Goal: Connect with others: Connect with others

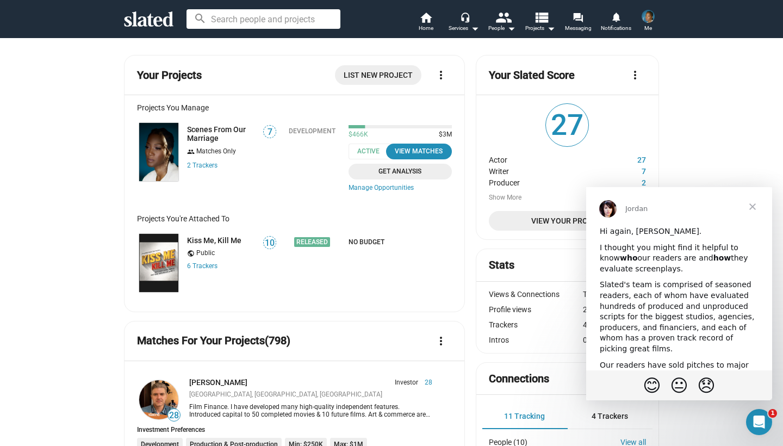
click at [536, 223] on span "View Your Profile" at bounding box center [567, 221] width 140 height 20
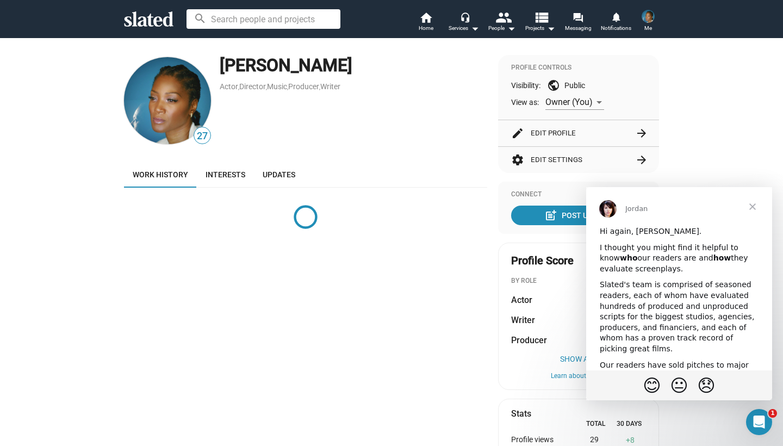
click at [755, 206] on span "Close" at bounding box center [752, 206] width 39 height 39
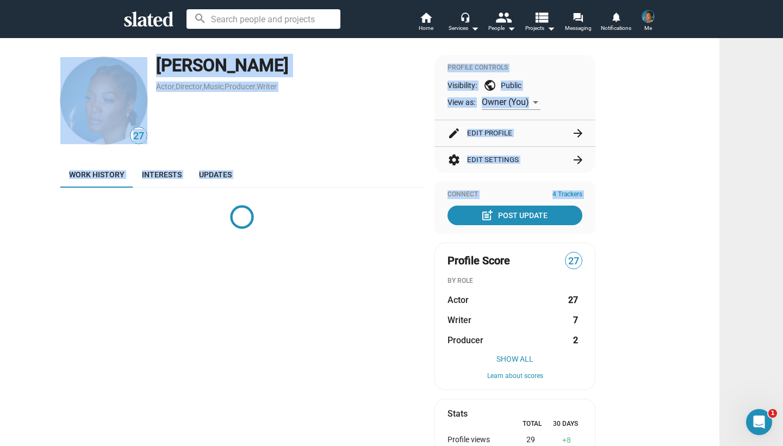
scroll to position [0, 80]
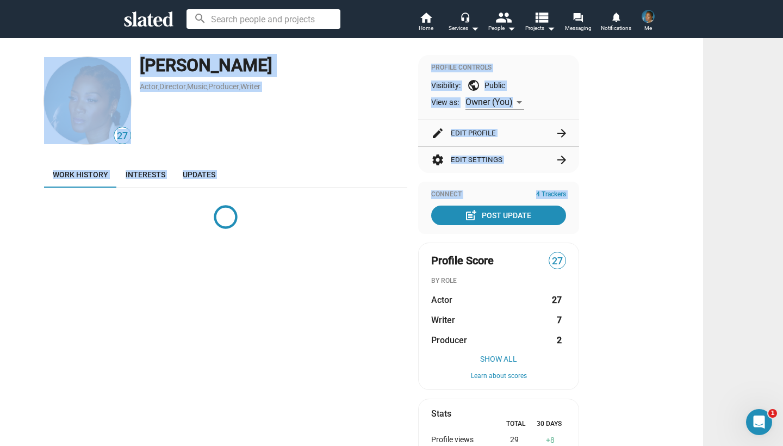
drag, startPoint x: 776, startPoint y: 202, endPoint x: 782, endPoint y: 259, distance: 56.8
click at [782, 260] on mat-drawer-content "27 Yolonda Ross Actor , Director , Music , Producer , Writer Work history Inter…" at bounding box center [391, 242] width 783 height 408
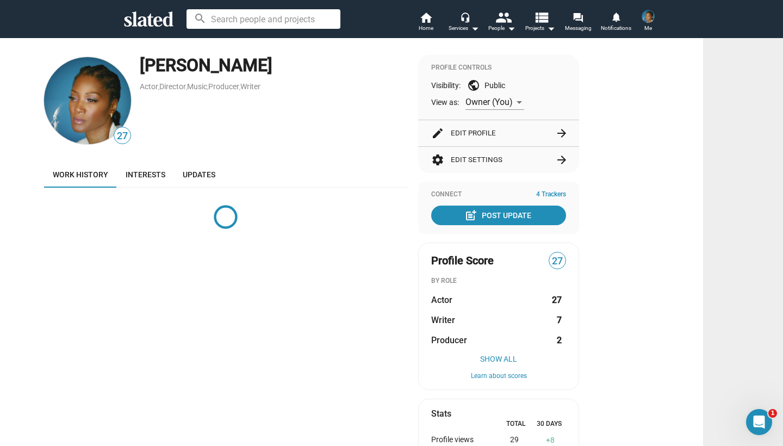
click at [321, 309] on div "27 Yolonda Ross Actor , Director , Music , Producer , Writer Work history Inter…" at bounding box center [225, 392] width 363 height 675
click at [473, 155] on button "settings Edit Settings arrow_forward" at bounding box center [498, 160] width 135 height 26
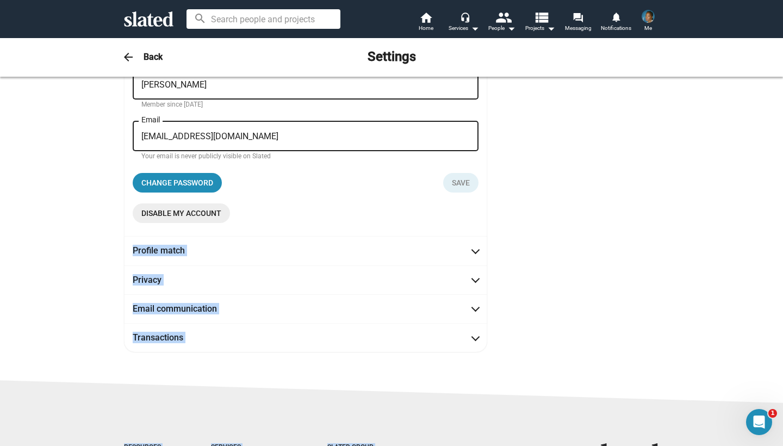
scroll to position [129, 0]
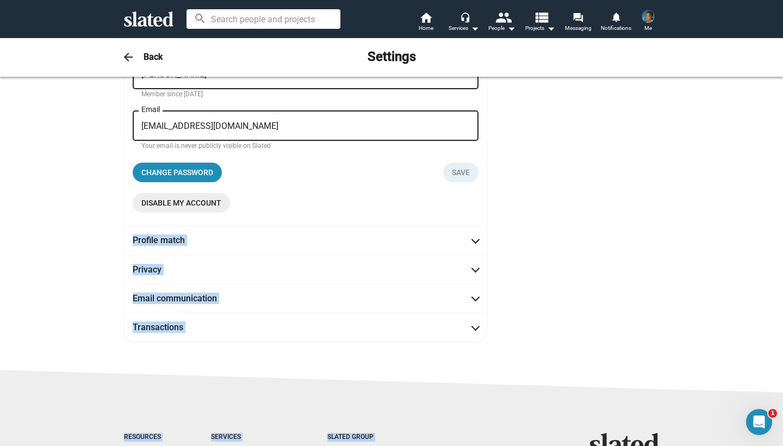
drag, startPoint x: 597, startPoint y: 329, endPoint x: 647, endPoint y: 406, distance: 91.2
click at [647, 406] on sl-base-layout-subpage "arrow_back Back Settings Account management Yolonda First name Ross Last name M…" at bounding box center [391, 242] width 783 height 408
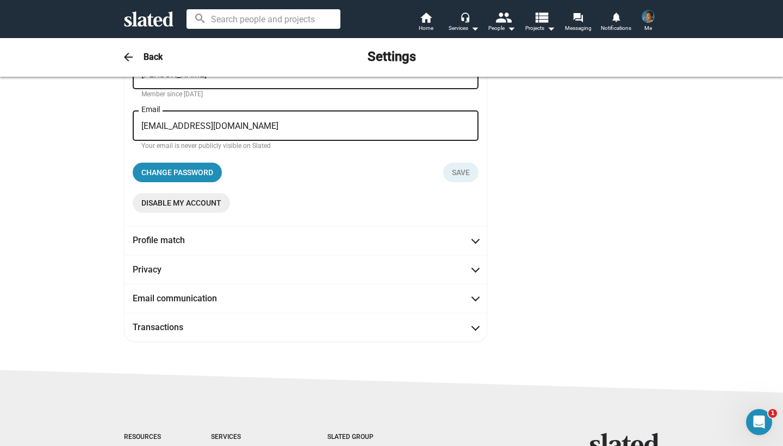
click at [631, 313] on div "Account management Yolonda First name Ross Last name Member since Dec 18, 2024 …" at bounding box center [391, 153] width 557 height 376
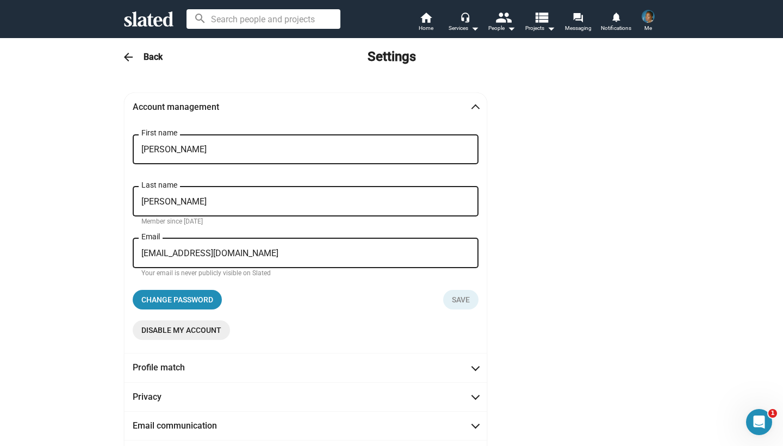
scroll to position [0, 0]
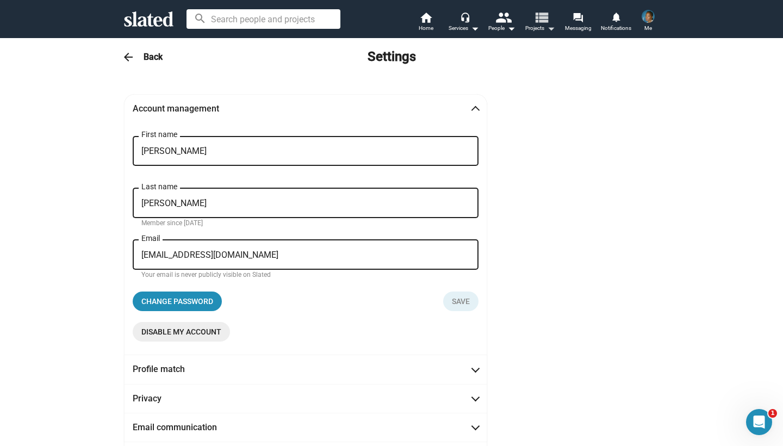
click at [533, 16] on mat-icon "view_list" at bounding box center [541, 17] width 16 height 16
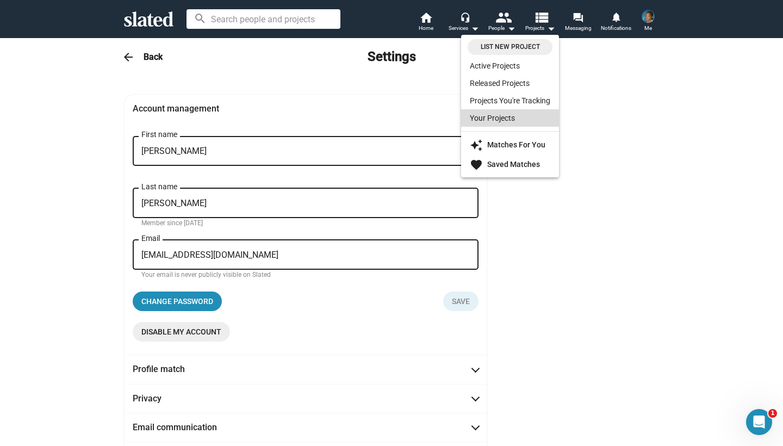
click at [495, 120] on link "Your Projects" at bounding box center [510, 117] width 98 height 17
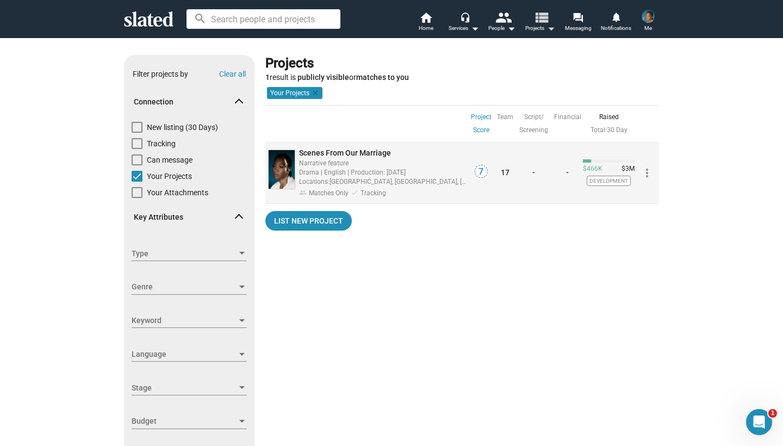
scroll to position [9, 0]
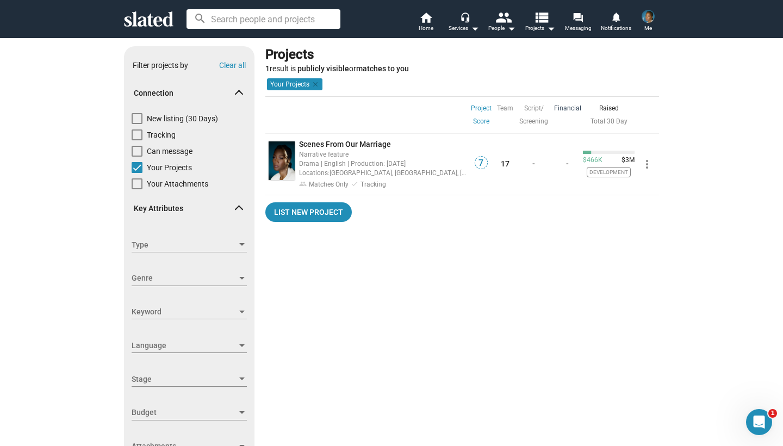
click at [564, 105] on link "Financial" at bounding box center [567, 108] width 27 height 13
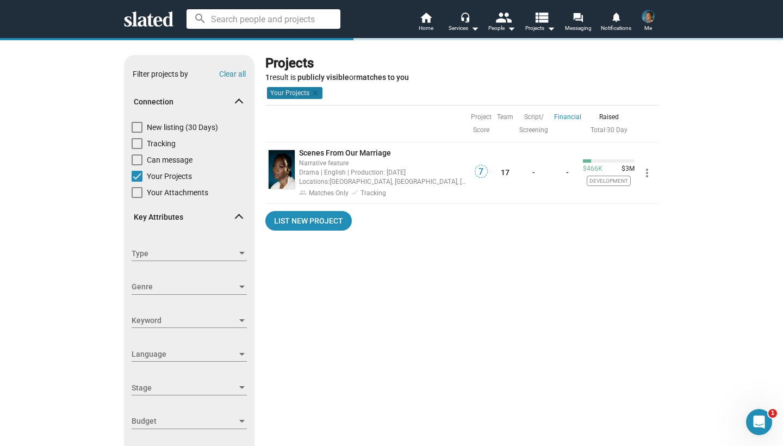
click at [290, 91] on mat-chip "Your Projects clear" at bounding box center [294, 93] width 55 height 12
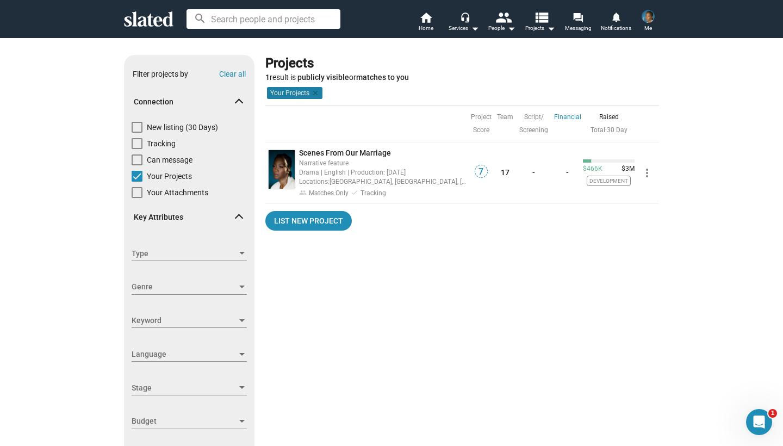
click at [290, 91] on mat-chip "Your Projects clear" at bounding box center [294, 93] width 55 height 12
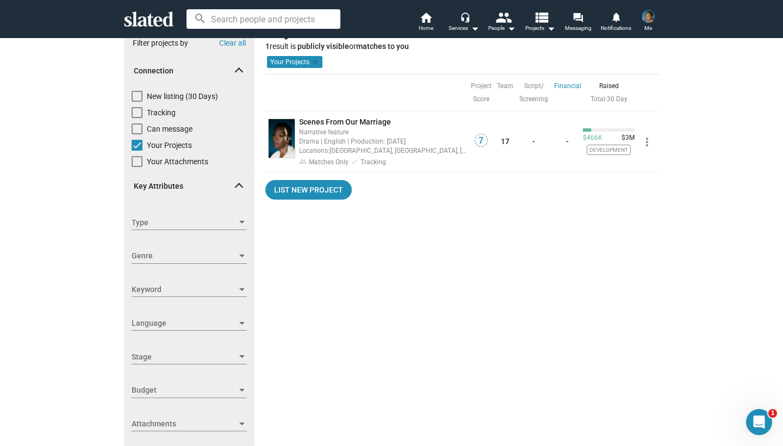
drag, startPoint x: 598, startPoint y: 348, endPoint x: 598, endPoint y: 445, distance: 96.8
click at [597, 445] on div "Projects 1 result is publicly visible or matches to you Financial Sort by Your …" at bounding box center [462, 361] width 394 height 674
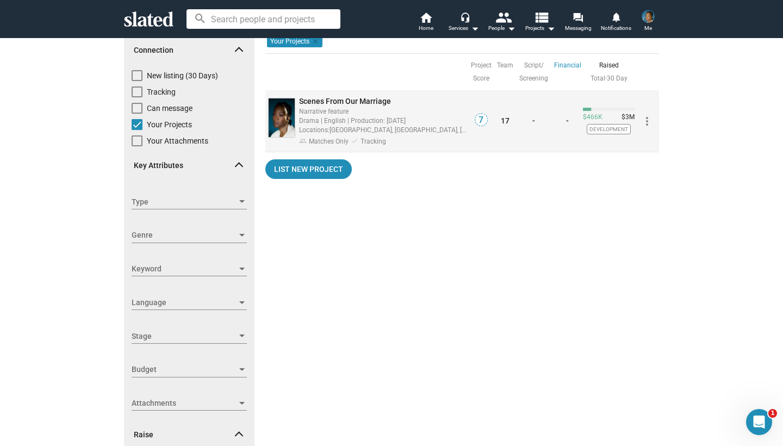
click at [337, 101] on span "Scenes From Our Marriage" at bounding box center [345, 101] width 92 height 9
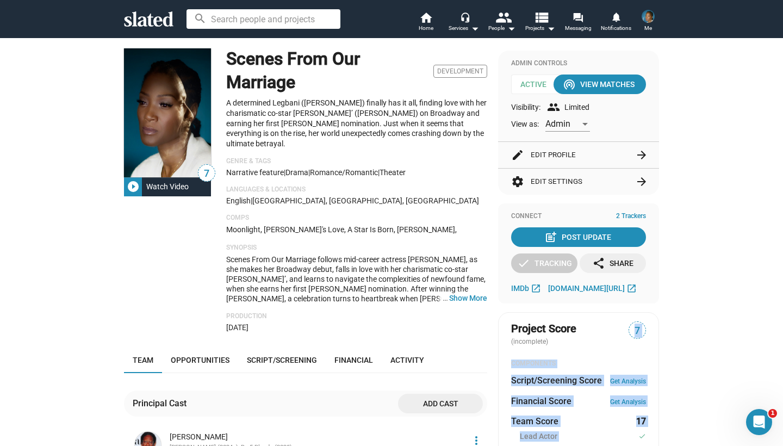
scroll to position [107, 0]
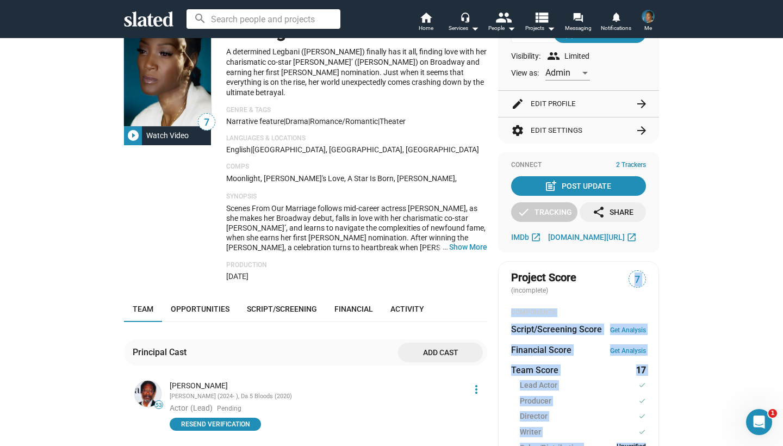
drag, startPoint x: 701, startPoint y: 409, endPoint x: 701, endPoint y: 445, distance: 35.9
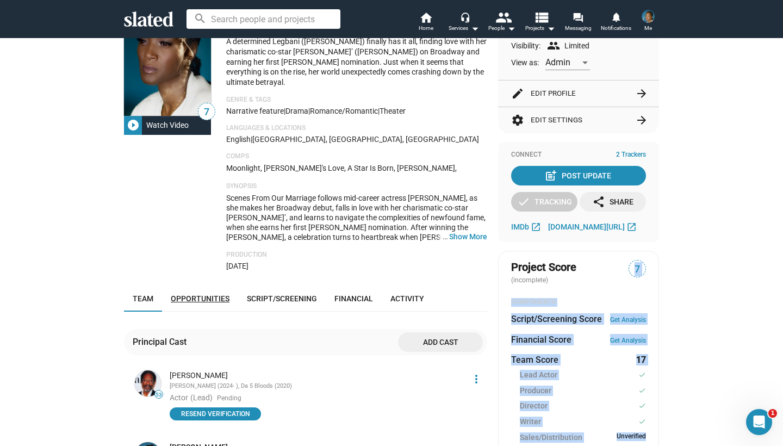
click at [191, 294] on span "Opportunities" at bounding box center [200, 298] width 59 height 9
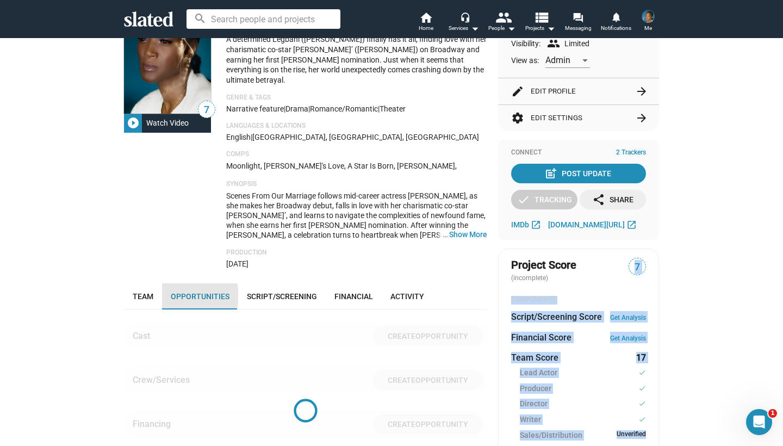
scroll to position [385, 0]
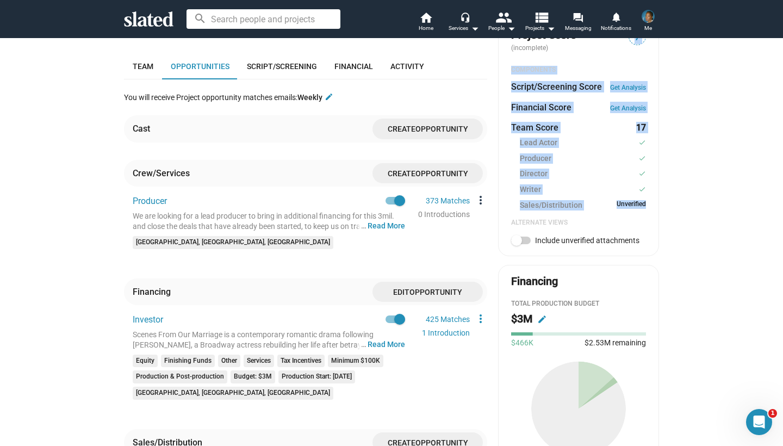
click at [480, 194] on mat-icon "more_vert" at bounding box center [480, 200] width 13 height 13
click at [487, 201] on button "Edit" at bounding box center [504, 203] width 61 height 17
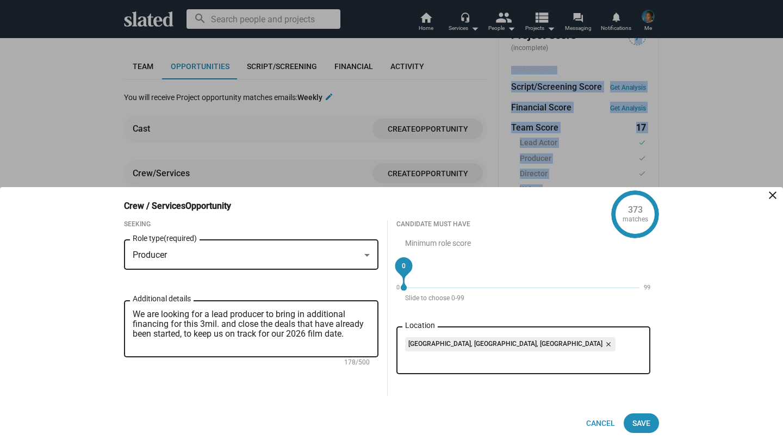
click at [370, 256] on div at bounding box center [367, 255] width 10 height 9
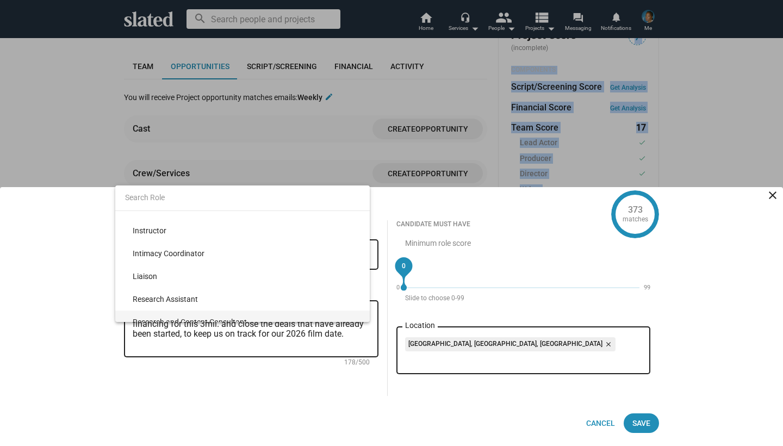
scroll to position [2833, 0]
drag, startPoint x: 283, startPoint y: 225, endPoint x: 239, endPoint y: 326, distance: 110.5
click at [239, 326] on div "373 matches Crew / Services Opportunity close Seeking Producer Role type (requi…" at bounding box center [391, 223] width 783 height 446
click at [203, 200] on input at bounding box center [242, 197] width 254 height 26
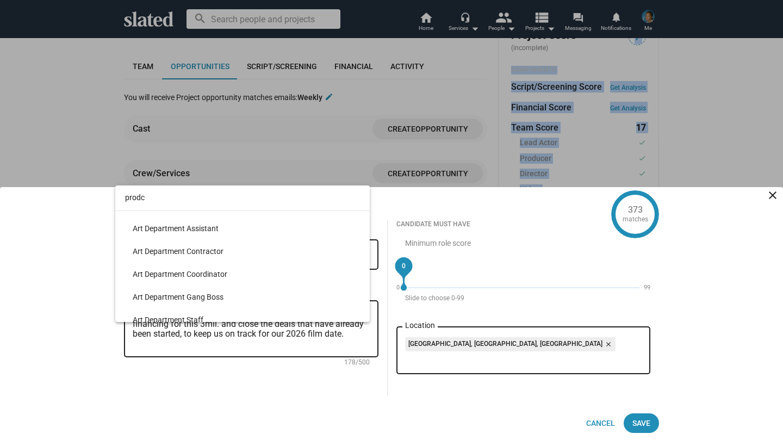
scroll to position [0, 0]
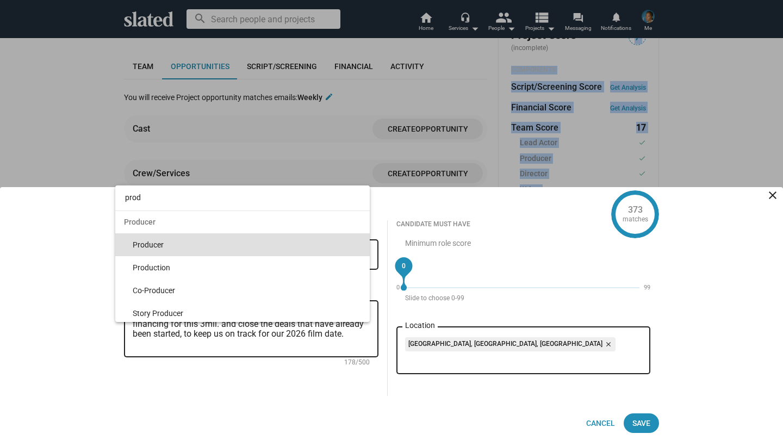
type input "prod"
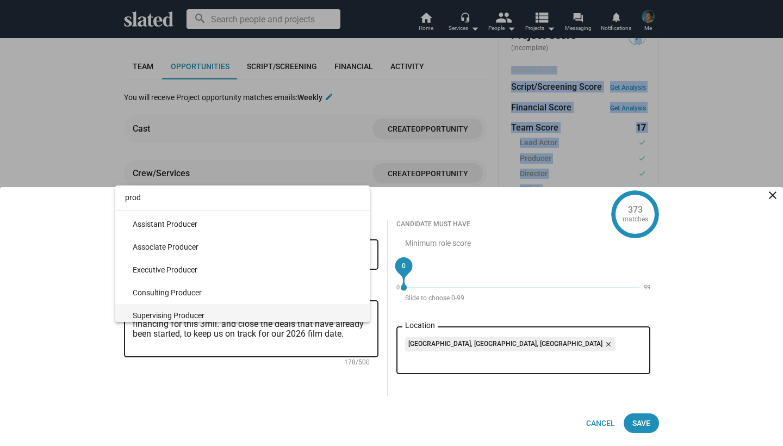
scroll to position [159, 0]
drag, startPoint x: 196, startPoint y: 243, endPoint x: 192, endPoint y: 321, distance: 78.4
click at [192, 321] on mat-optgroup "Producer Producer Production Co-Producer Story Producer Production Executive He…" at bounding box center [242, 257] width 254 height 411
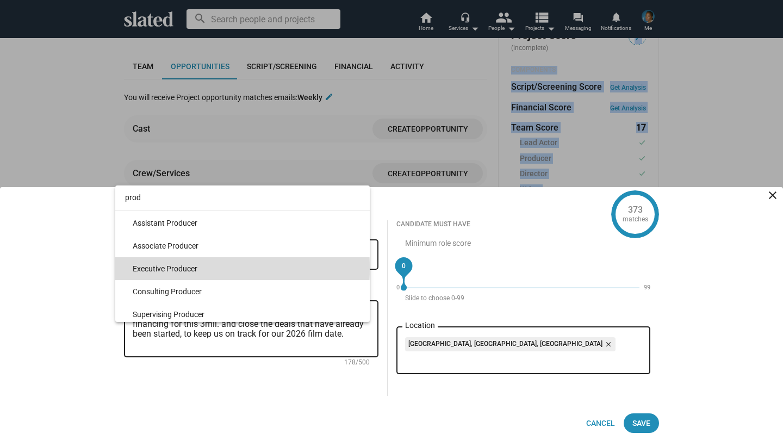
click at [146, 268] on span "Executive Producer" at bounding box center [247, 268] width 228 height 23
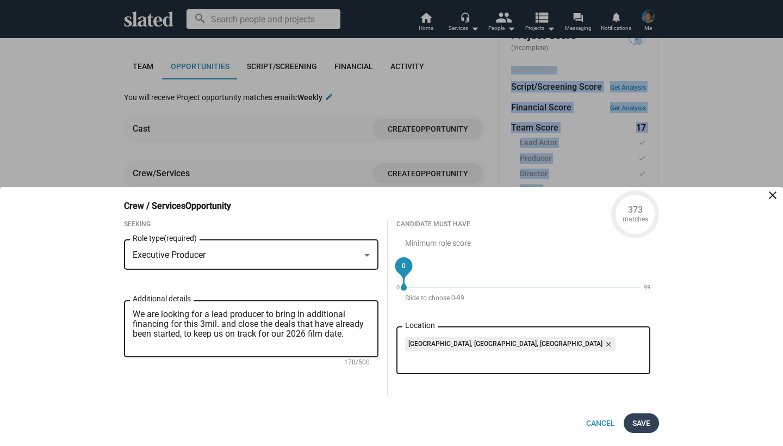
click at [648, 420] on span "Save" at bounding box center [641, 423] width 18 height 20
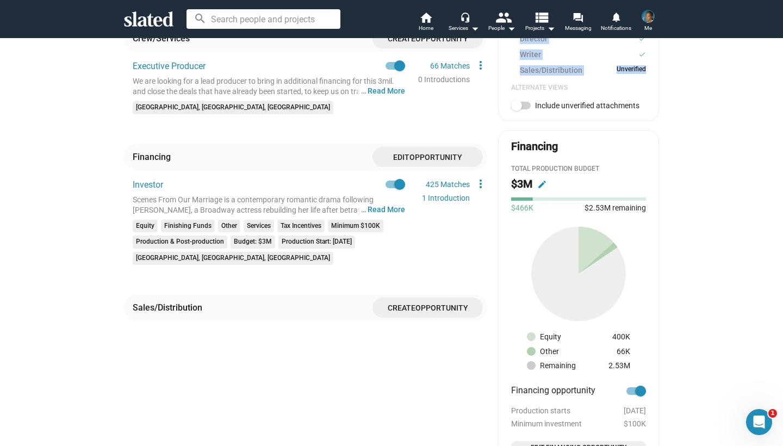
drag, startPoint x: 492, startPoint y: 399, endPoint x: 512, endPoint y: 443, distance: 47.9
click at [512, 444] on div "7 play_circle_filled Watch Video Scenes From Our Marriage Development A determi…" at bounding box center [391, 111] width 535 height 979
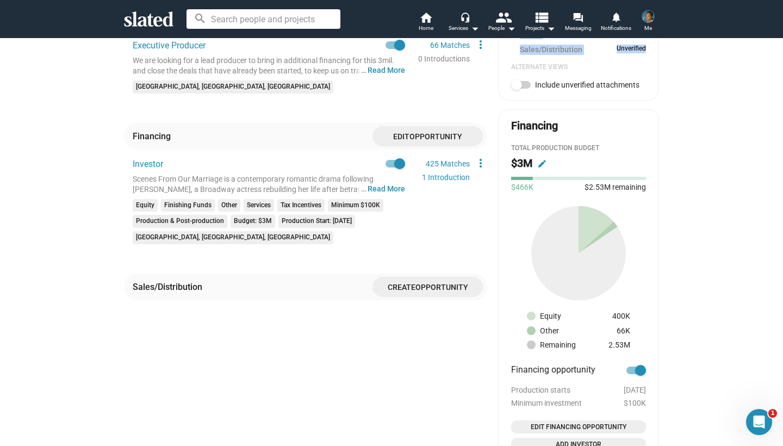
click at [693, 354] on div "check Create Project check Create Opportunities check Activate Project wifi_tet…" at bounding box center [391, 52] width 783 height 1110
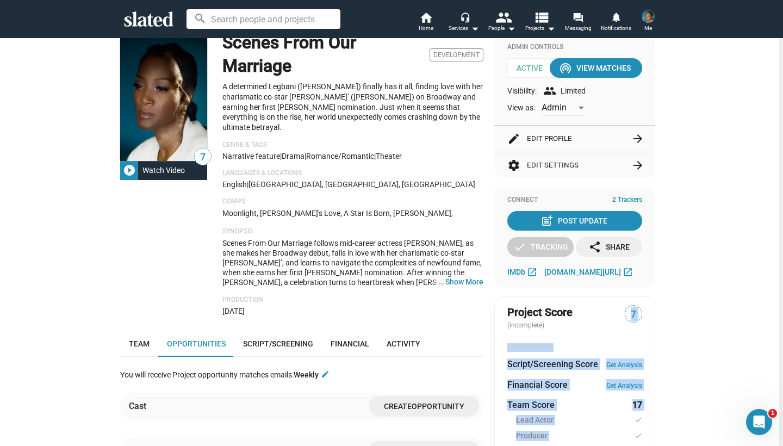
scroll to position [17, 4]
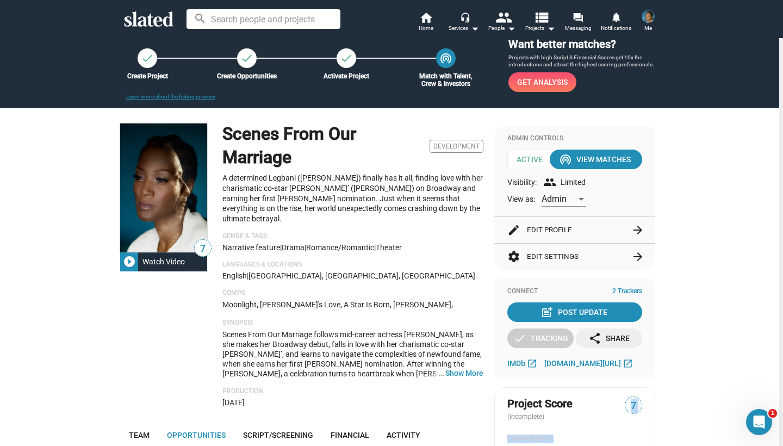
drag, startPoint x: 779, startPoint y: 276, endPoint x: 773, endPoint y: 60, distance: 215.9
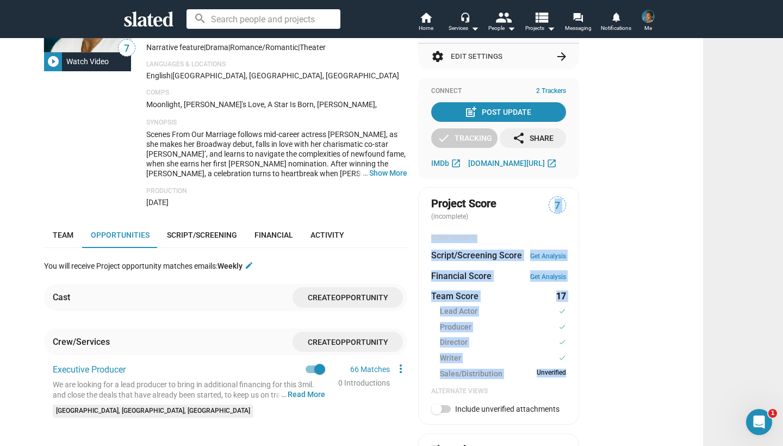
drag, startPoint x: 720, startPoint y: 385, endPoint x: 782, endPoint y: 445, distance: 86.5
click at [782, 445] on mat-drawer-content "check Create Project check Create Opportunities check Activate Project wifi_tet…" at bounding box center [391, 242] width 783 height 408
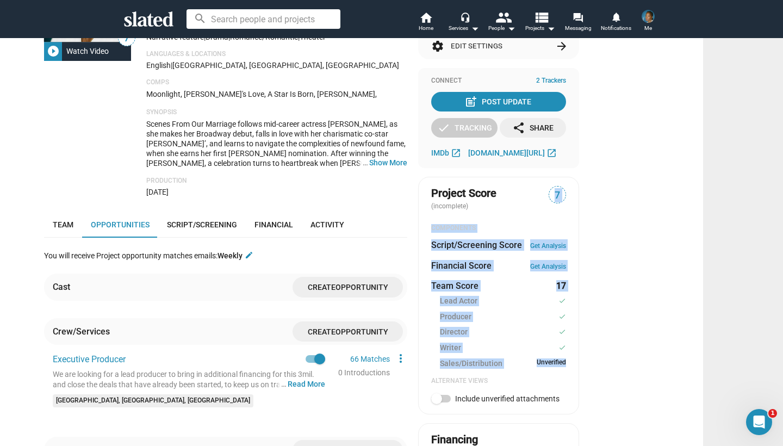
click at [748, 316] on mat-drawer-content "check Create Project check Create Opportunities check Activate Project wifi_tet…" at bounding box center [391, 242] width 783 height 408
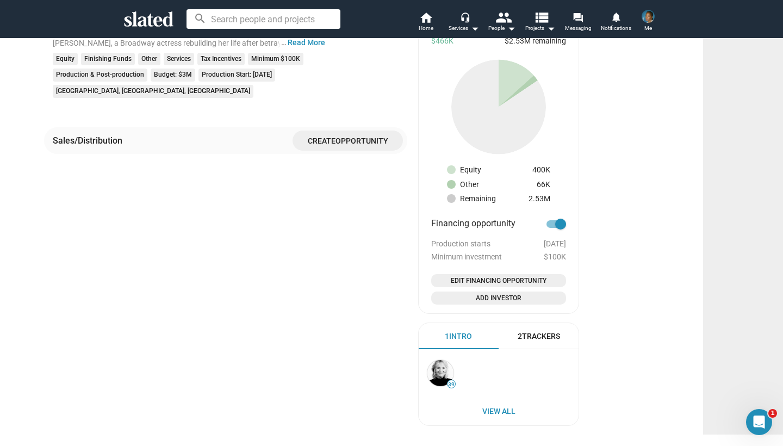
scroll to position [718, 80]
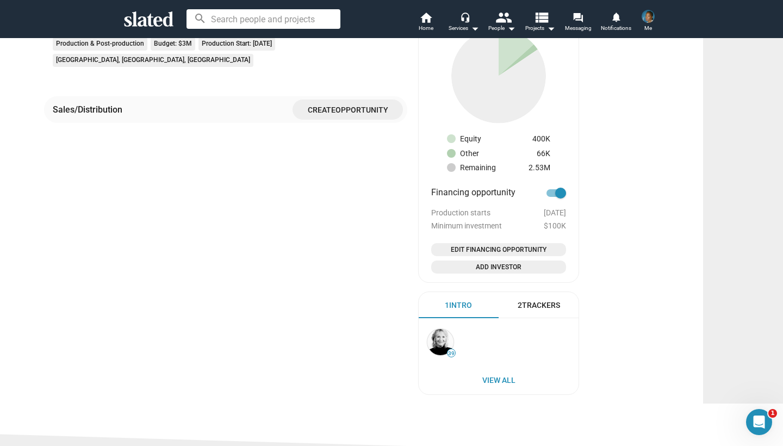
drag, startPoint x: 688, startPoint y: 428, endPoint x: 742, endPoint y: 445, distance: 56.4
click at [538, 300] on div "2 Trackers" at bounding box center [539, 305] width 42 height 10
click at [454, 300] on div "1 Intro" at bounding box center [458, 305] width 27 height 10
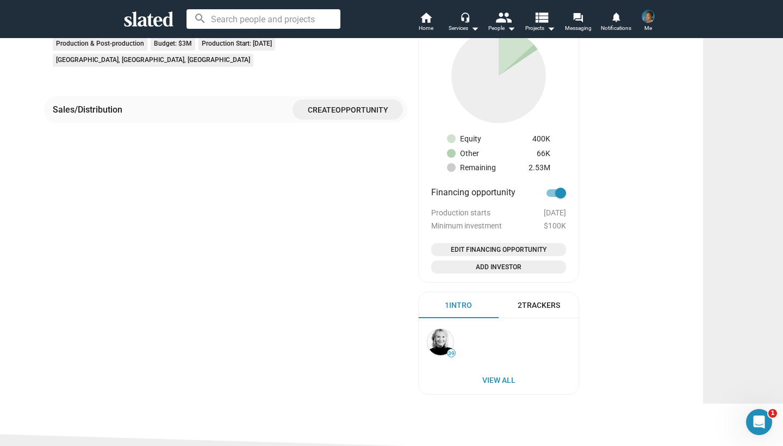
scroll to position [720, 80]
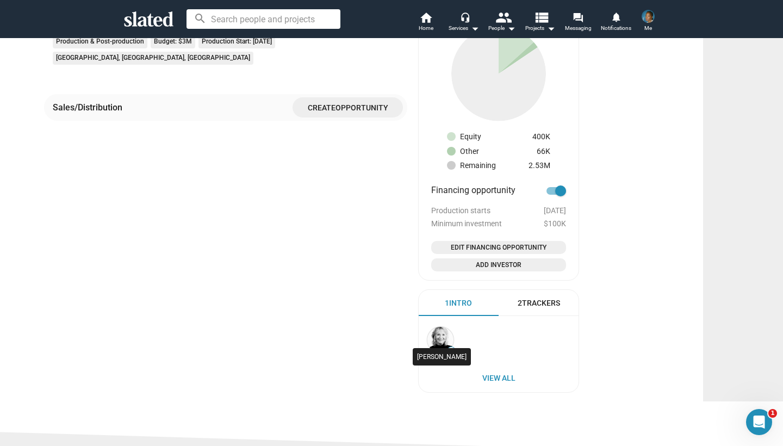
click at [438, 334] on img at bounding box center [440, 340] width 26 height 26
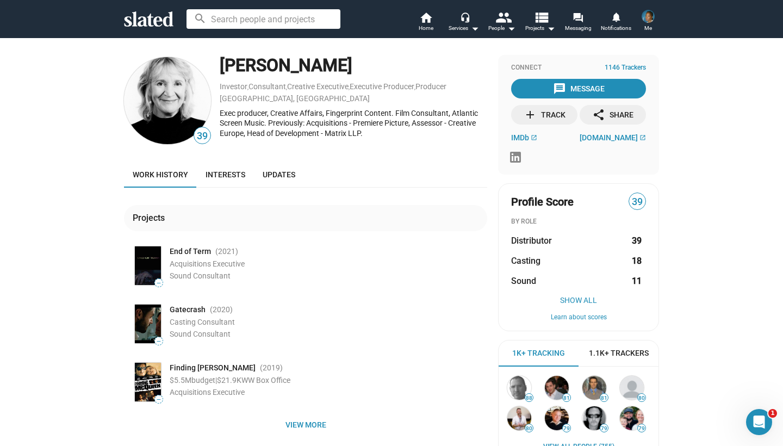
click at [143, 373] on img at bounding box center [148, 382] width 26 height 39
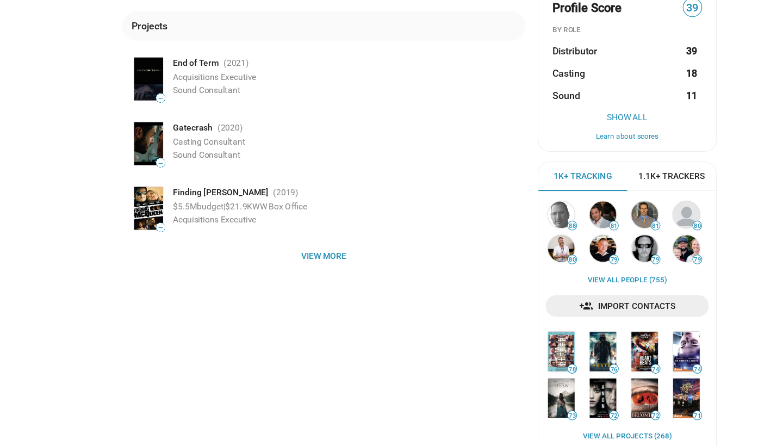
drag, startPoint x: 68, startPoint y: 343, endPoint x: 69, endPoint y: 400, distance: 57.1
click at [69, 400] on div "39 Shelly Bancroft Investor , Consultant , Creative Executive , Executive Produ…" at bounding box center [391, 189] width 783 height 605
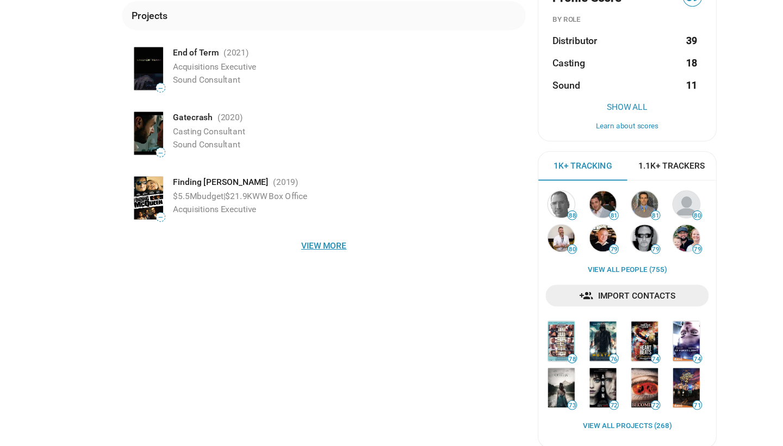
click at [291, 256] on span "View more" at bounding box center [306, 266] width 346 height 20
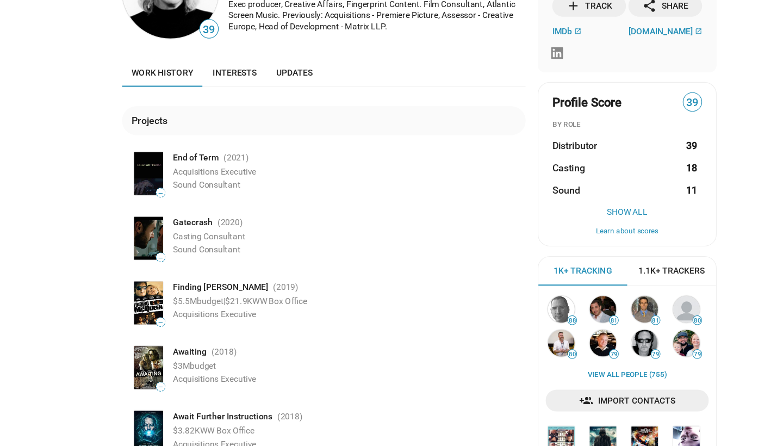
scroll to position [85, 0]
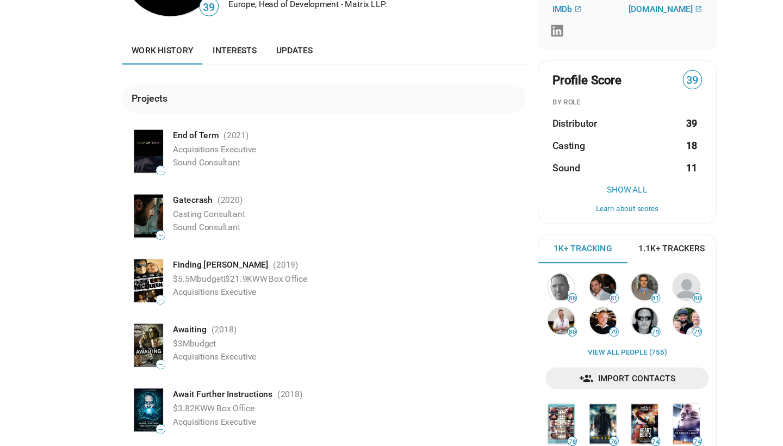
drag, startPoint x: 435, startPoint y: 381, endPoint x: 454, endPoint y: 376, distance: 19.6
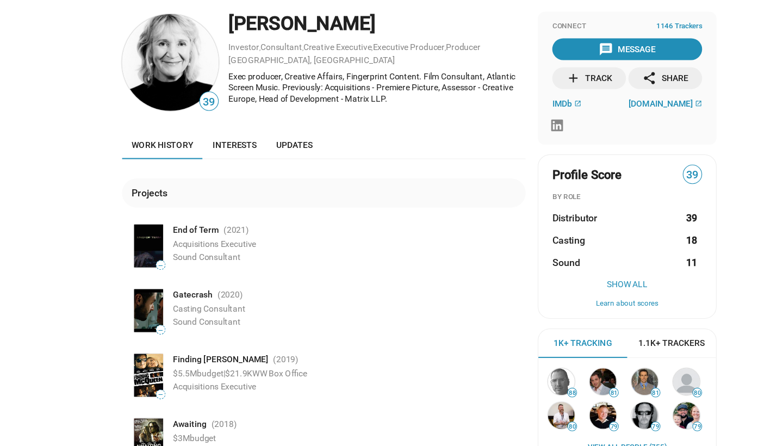
scroll to position [0, 0]
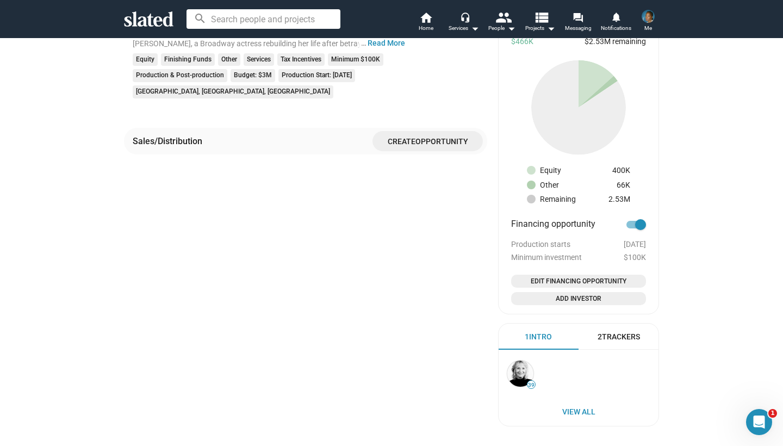
scroll to position [707, 0]
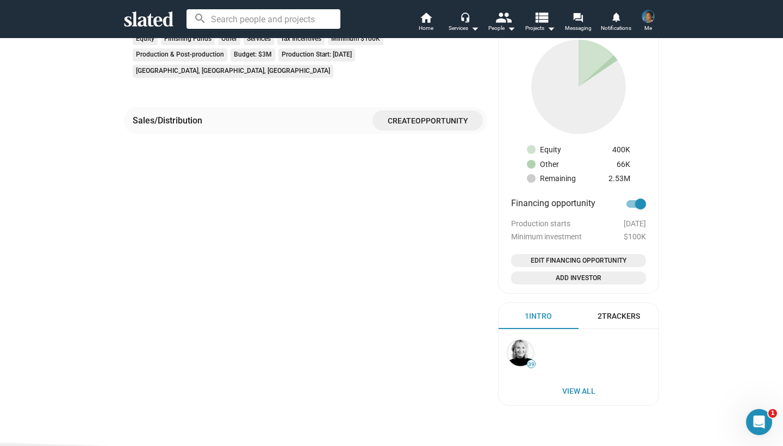
drag, startPoint x: 705, startPoint y: 428, endPoint x: 746, endPoint y: 445, distance: 44.6
click at [534, 311] on div "1 Intro" at bounding box center [538, 316] width 27 height 10
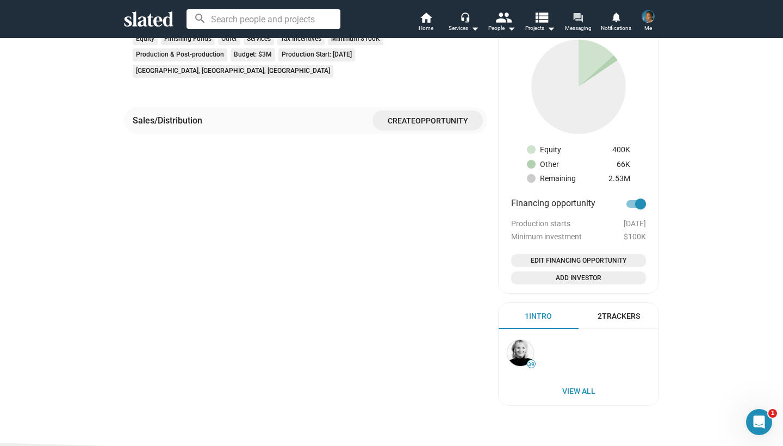
click at [578, 18] on mat-icon "forum" at bounding box center [577, 17] width 10 height 10
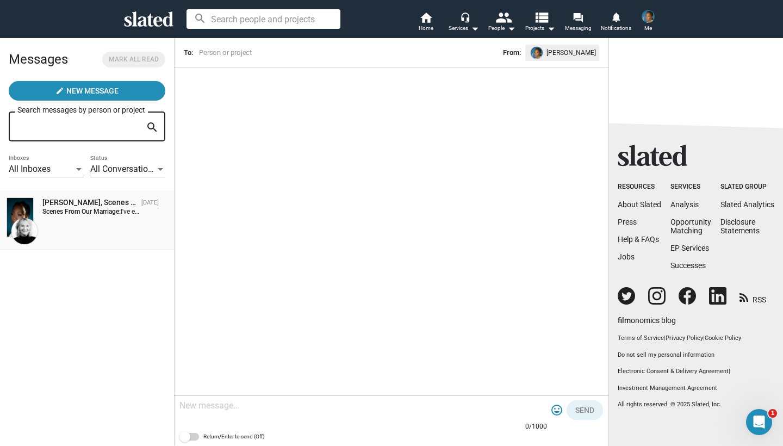
click at [91, 208] on strong "Scenes From Our Marriage:" at bounding box center [81, 212] width 78 height 8
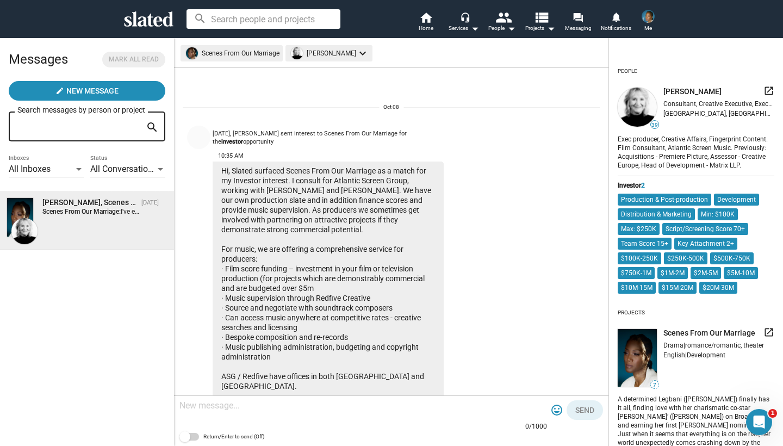
scroll to position [250, 0]
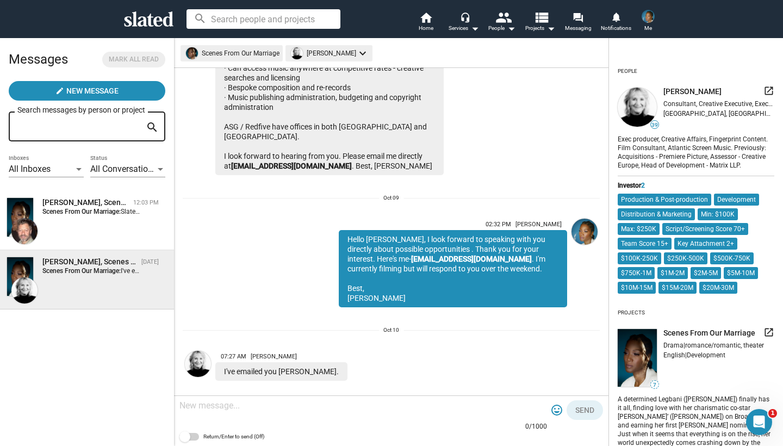
click at [303, 23] on input at bounding box center [263, 19] width 154 height 20
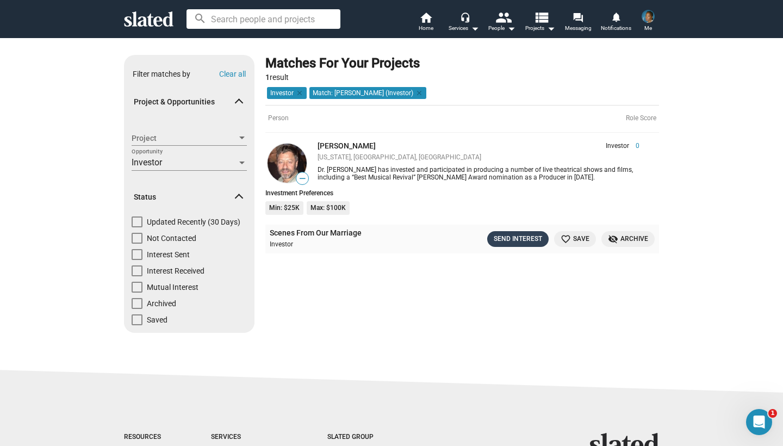
click at [520, 238] on div "Send Interest" at bounding box center [518, 238] width 48 height 11
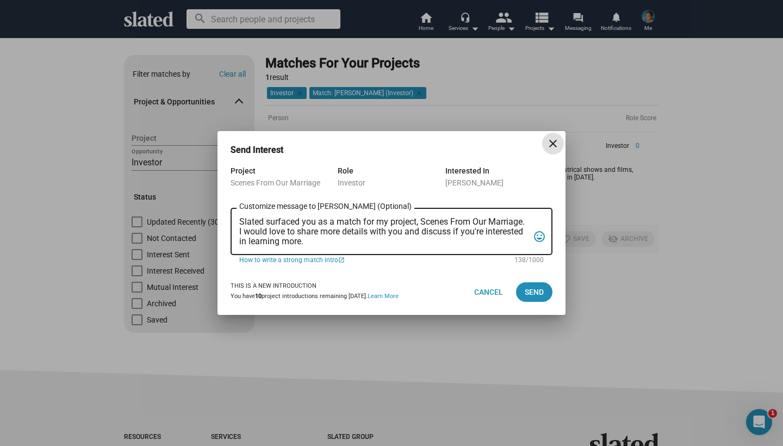
click at [312, 241] on textarea "Slated surfaced you as a match for my project, Scenes From Our Marriage. I woul…" at bounding box center [383, 231] width 289 height 29
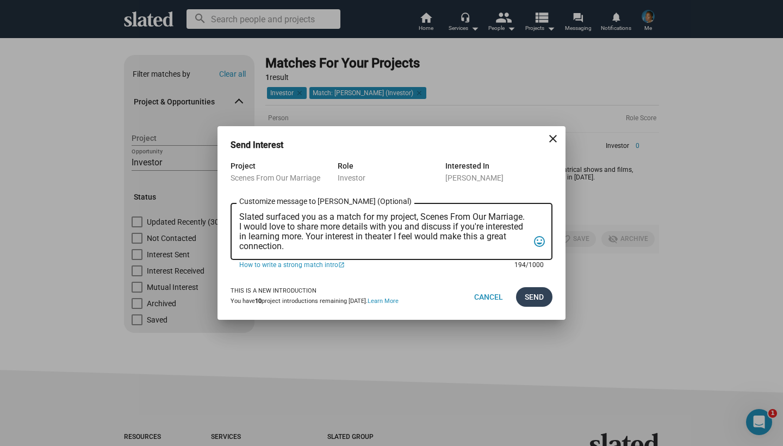
type textarea "Slated surfaced you as a match for my project, Scenes From Our Marriage. I woul…"
click at [537, 294] on span "Send" at bounding box center [534, 297] width 19 height 20
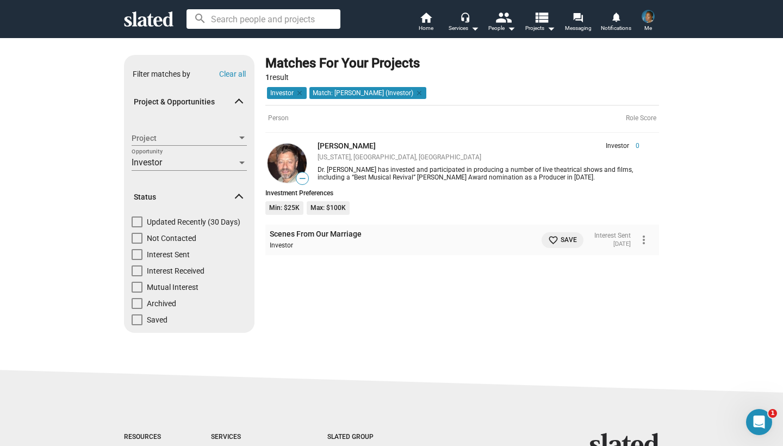
drag, startPoint x: 441, startPoint y: 200, endPoint x: 318, endPoint y: 127, distance: 142.6
click at [318, 127] on div "Person Role Score — David M. Milch Investor 0 New York, NY, US Dr. David Milch …" at bounding box center [462, 180] width 394 height 151
copy div "Role Score — David M. Milch Investor 0 New York, NY, US Dr. David Milch has inv…"
click at [302, 20] on input at bounding box center [263, 19] width 154 height 20
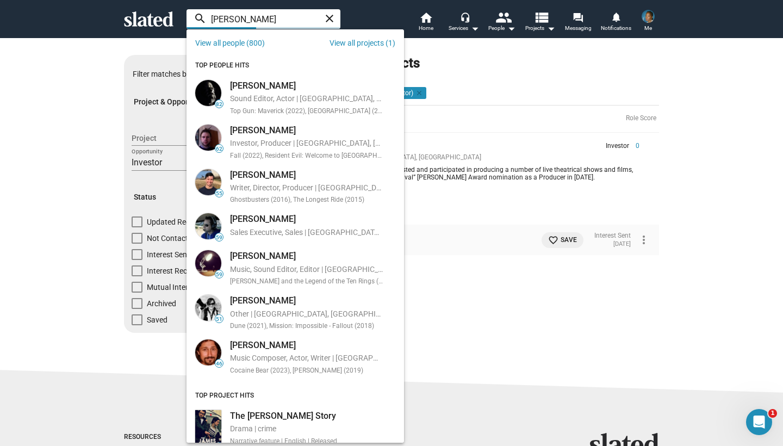
type input "James ruffs"
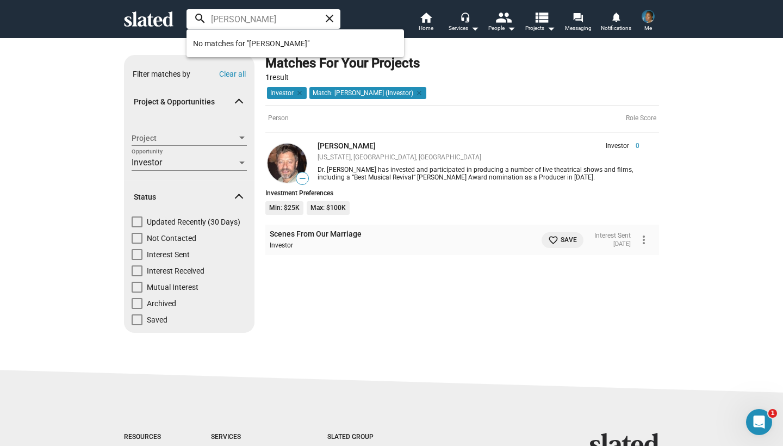
click at [128, 61] on div "Filter matches by Clear all" at bounding box center [189, 71] width 130 height 33
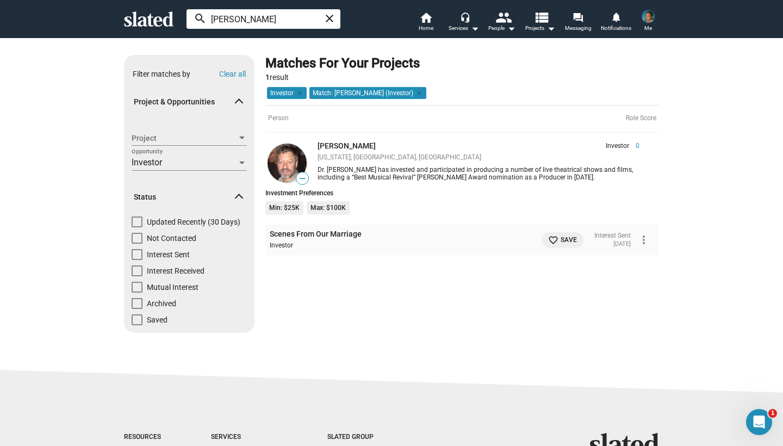
click at [236, 20] on input "James ruffs" at bounding box center [263, 19] width 154 height 20
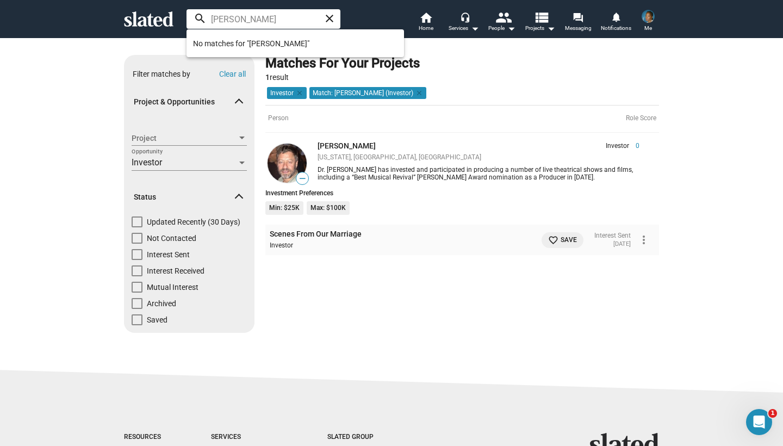
click at [473, 59] on div "Matches For Your Projects 1 result" at bounding box center [462, 69] width 394 height 28
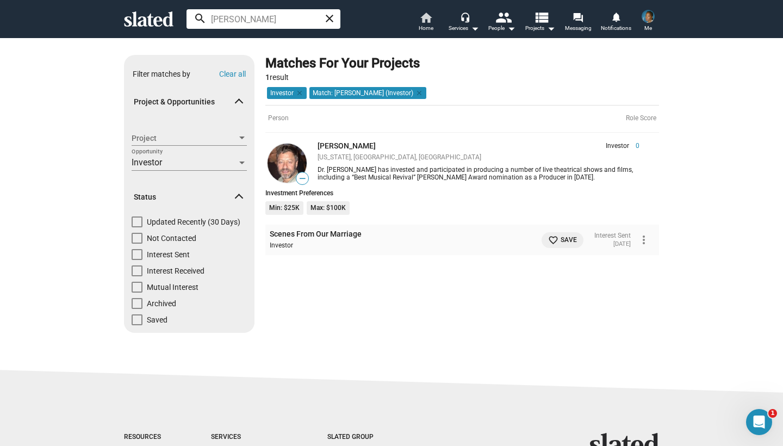
click at [422, 22] on span "Home" at bounding box center [426, 28] width 15 height 13
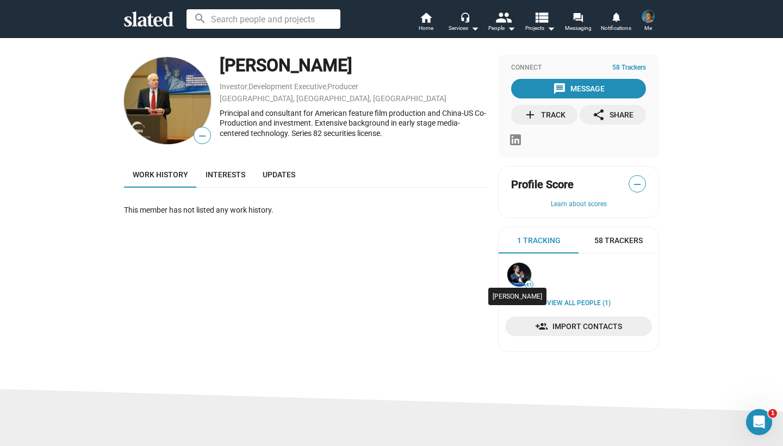
click at [519, 273] on img at bounding box center [519, 275] width 24 height 24
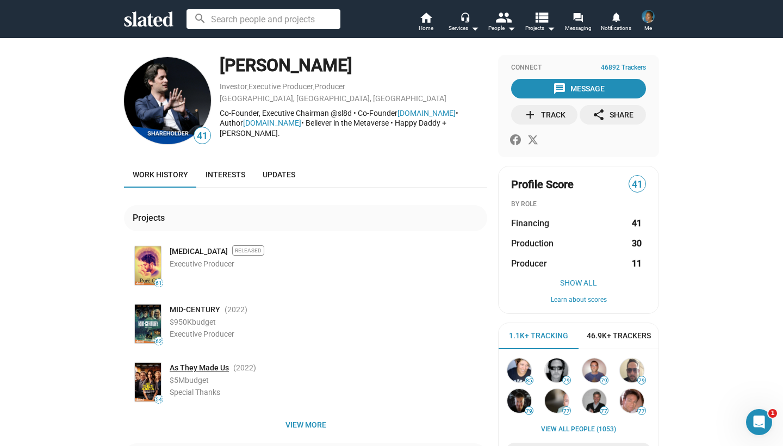
click at [192, 367] on link "As They Made Us" at bounding box center [199, 368] width 59 height 10
click at [180, 249] on link "[MEDICAL_DATA]" at bounding box center [199, 251] width 58 height 10
click at [146, 322] on img at bounding box center [148, 323] width 26 height 39
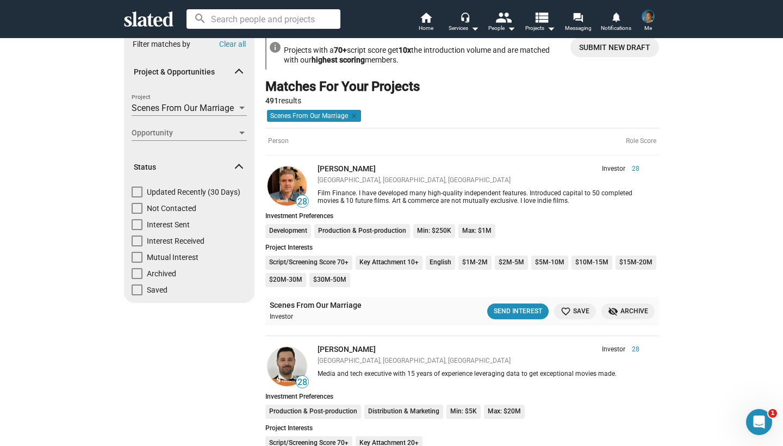
scroll to position [60, 0]
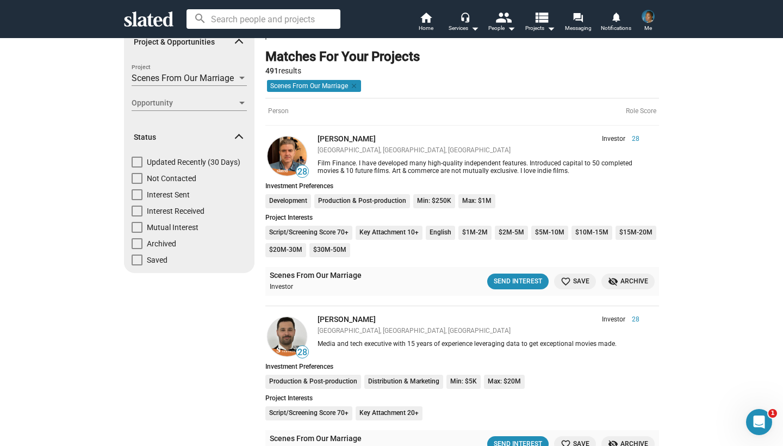
drag, startPoint x: 177, startPoint y: 396, endPoint x: 190, endPoint y: 445, distance: 50.3
click at [516, 281] on div "Send Interest" at bounding box center [518, 281] width 48 height 11
